Goal: Information Seeking & Learning: Check status

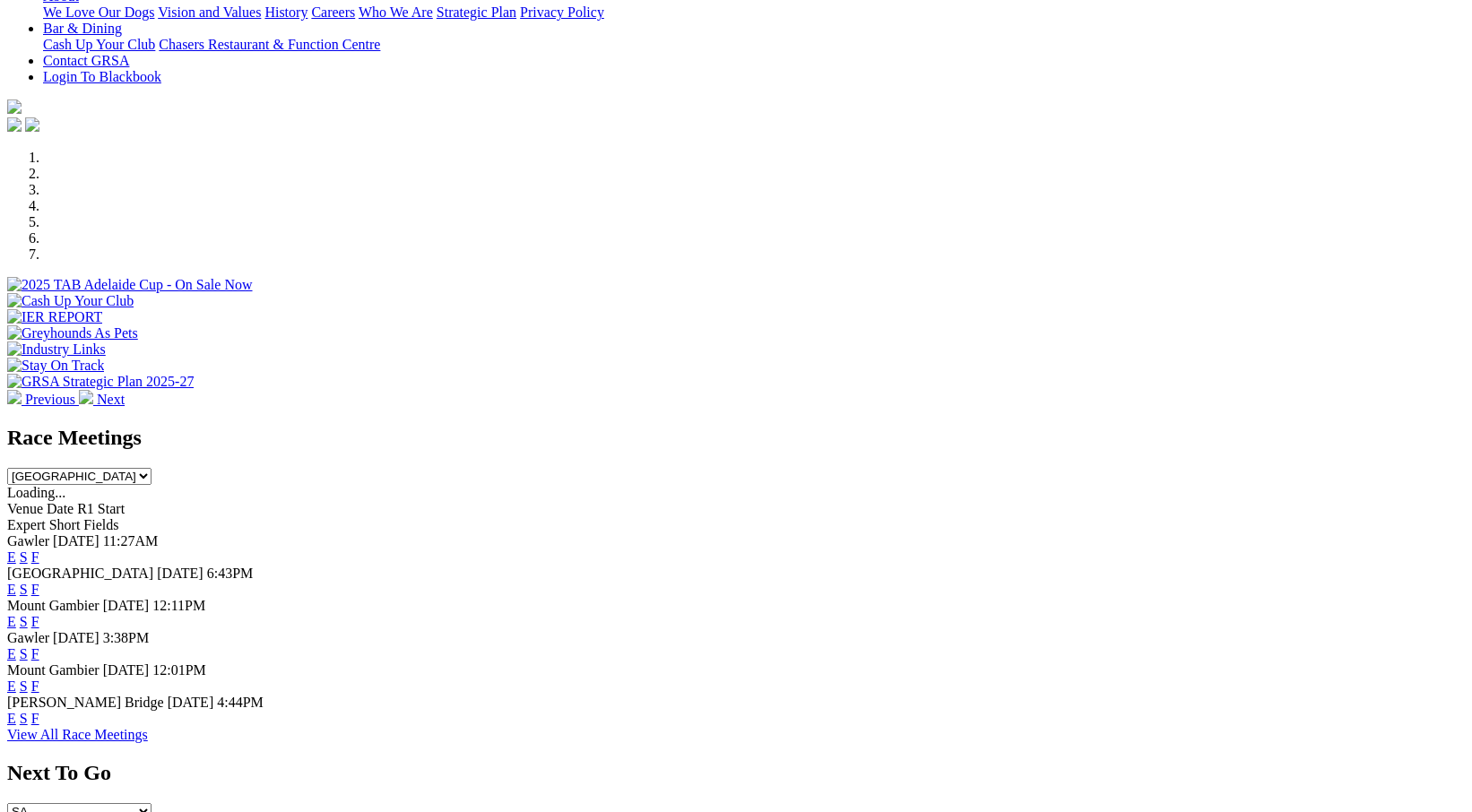
scroll to position [448, 0]
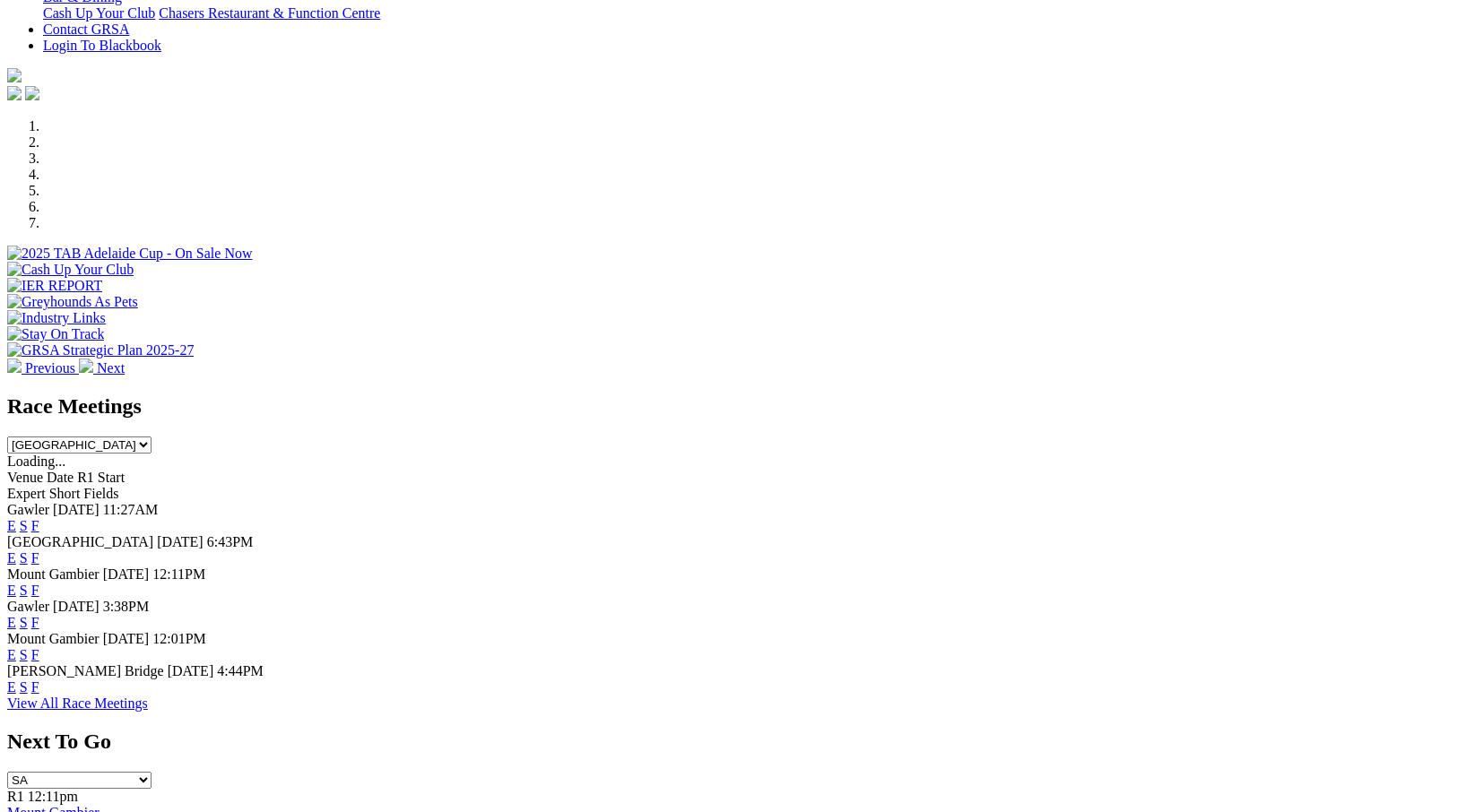
click at [151, 436] on select "South Australia New South Wales Northern Territory Queensland Tasmania Victoria…" at bounding box center [79, 445] width 144 height 17
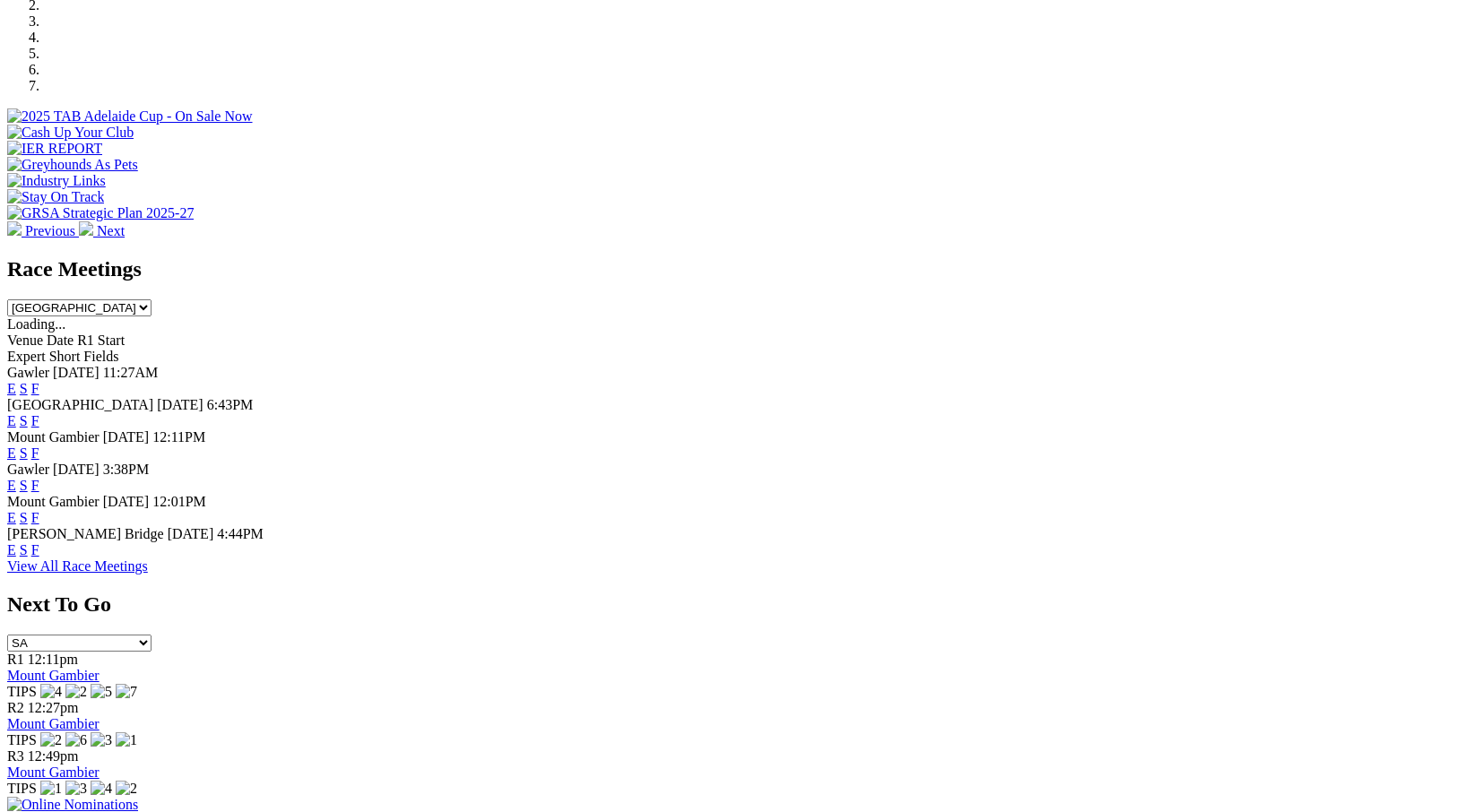
scroll to position [537, 0]
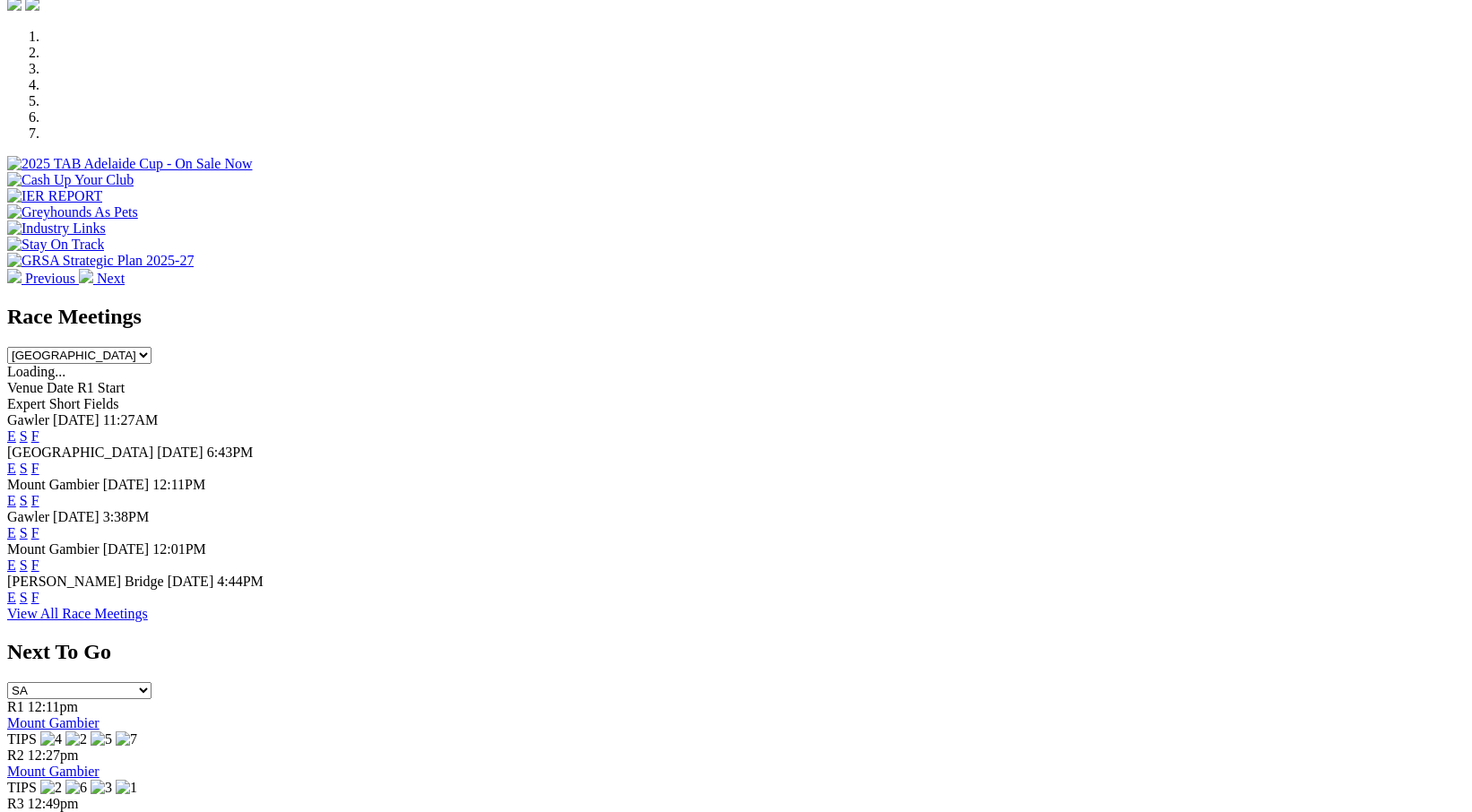
click at [74, 380] on span "Date" at bounding box center [60, 388] width 27 height 15
click at [43, 380] on span "Venue" at bounding box center [25, 388] width 36 height 15
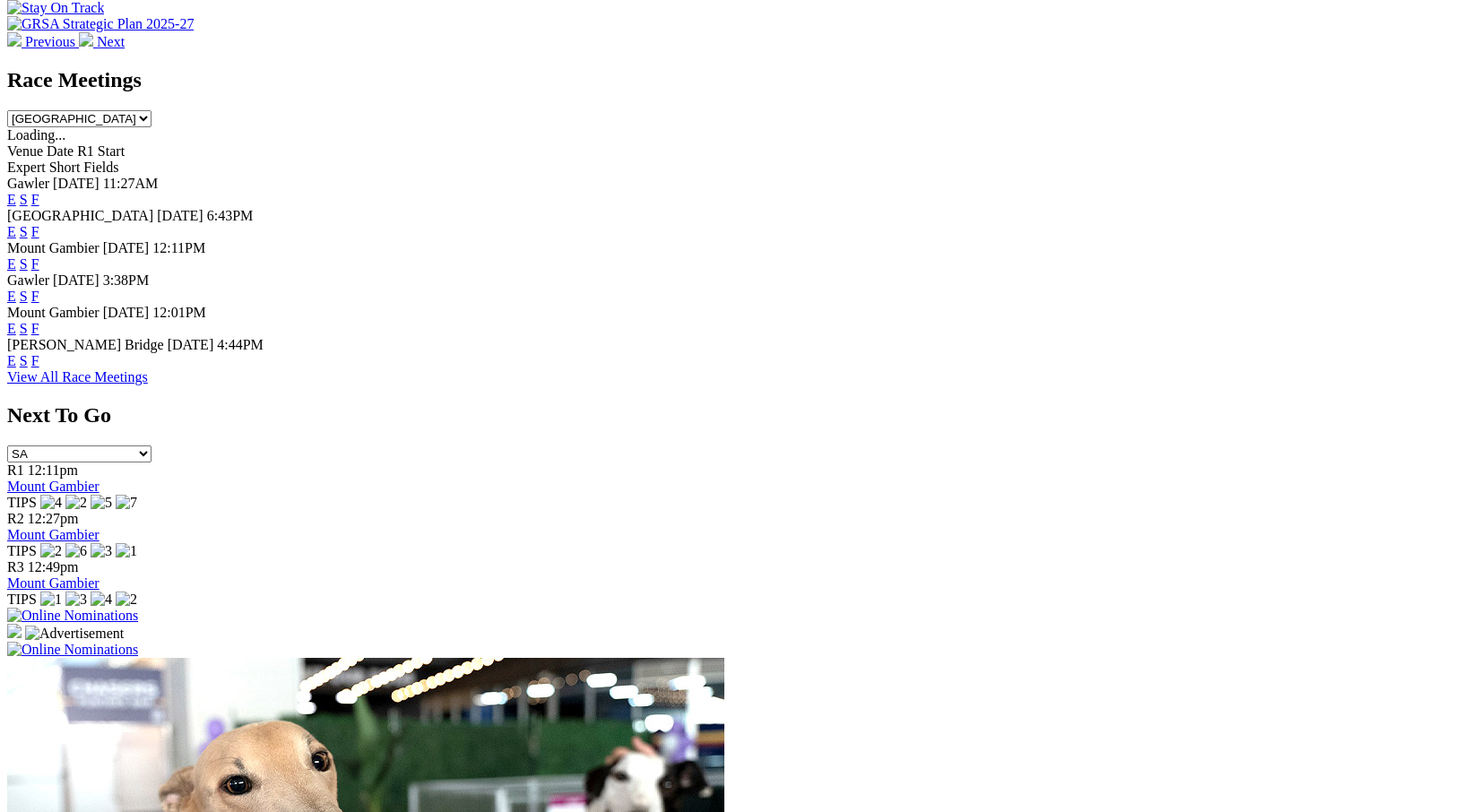
scroll to position [806, 0]
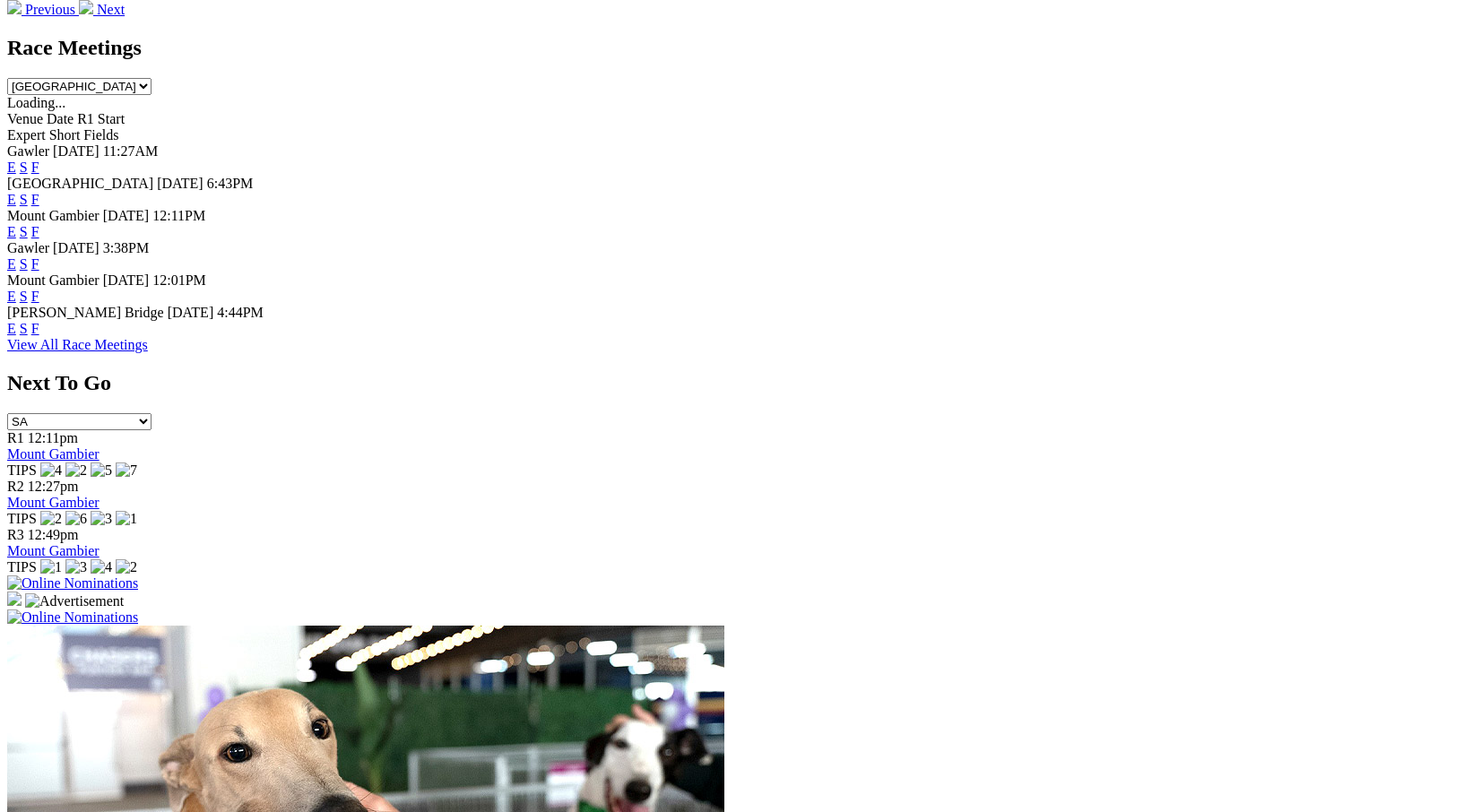
click at [148, 352] on link "View All Race Meetings" at bounding box center [78, 345] width 141 height 15
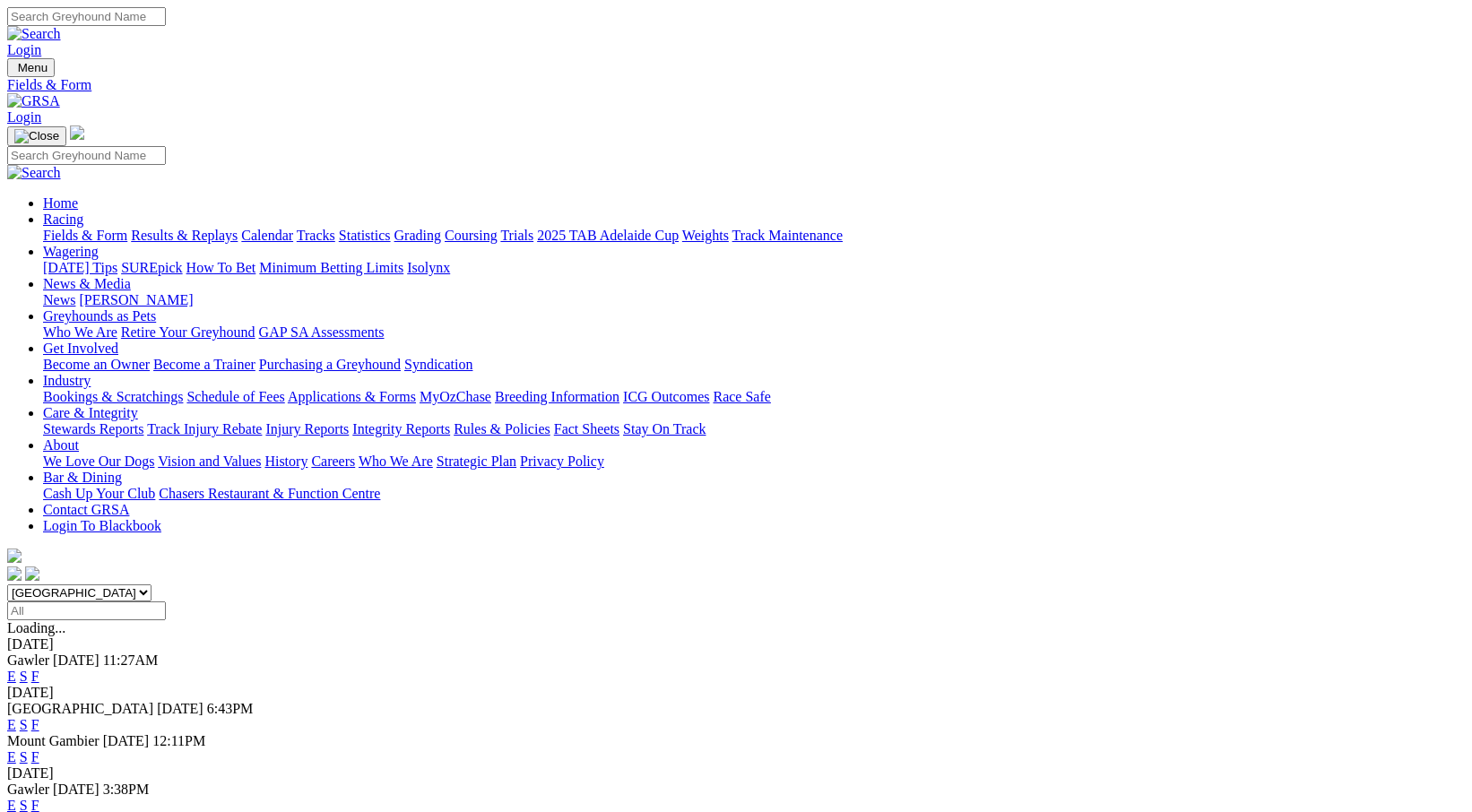
click at [165, 601] on input "Select date" at bounding box center [87, 610] width 159 height 19
type input "Yesterday, 2 Sep 2025"
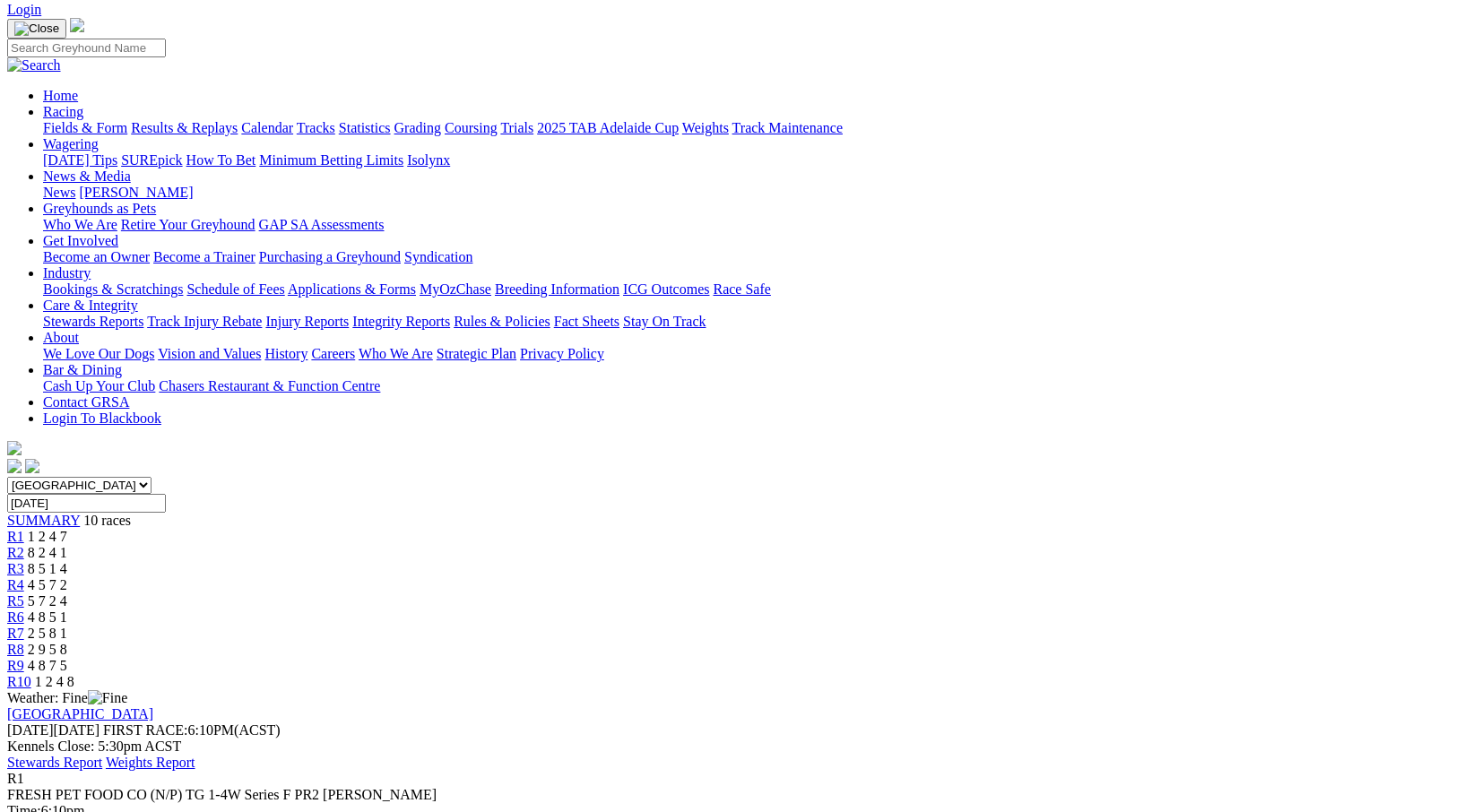
scroll to position [90, 0]
